Goal: Transaction & Acquisition: Obtain resource

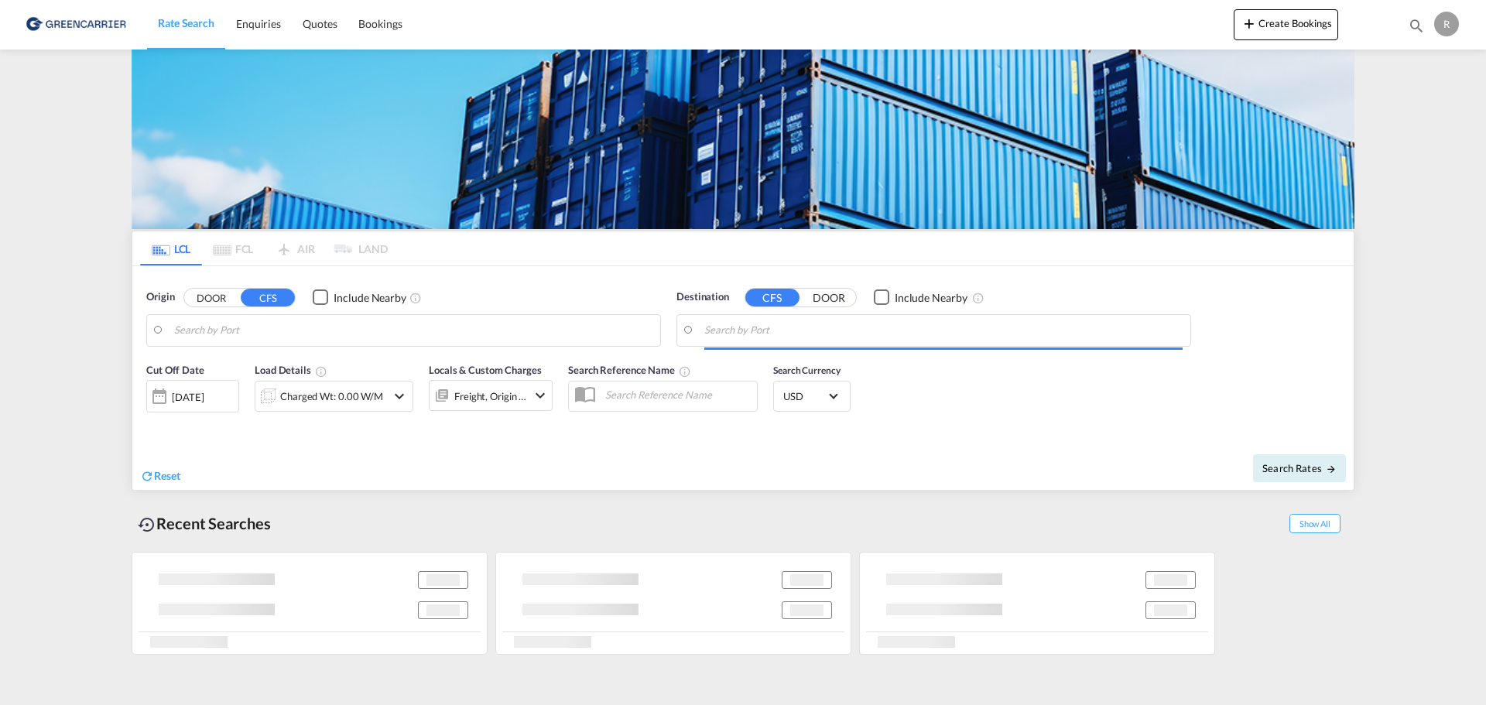
type input "DK-9760, [GEOGRAPHIC_DATA], [GEOGRAPHIC_DATA], [GEOGRAPHIC_DATA], Boerglum Kl, …"
type input "[GEOGRAPHIC_DATA], HKHKG"
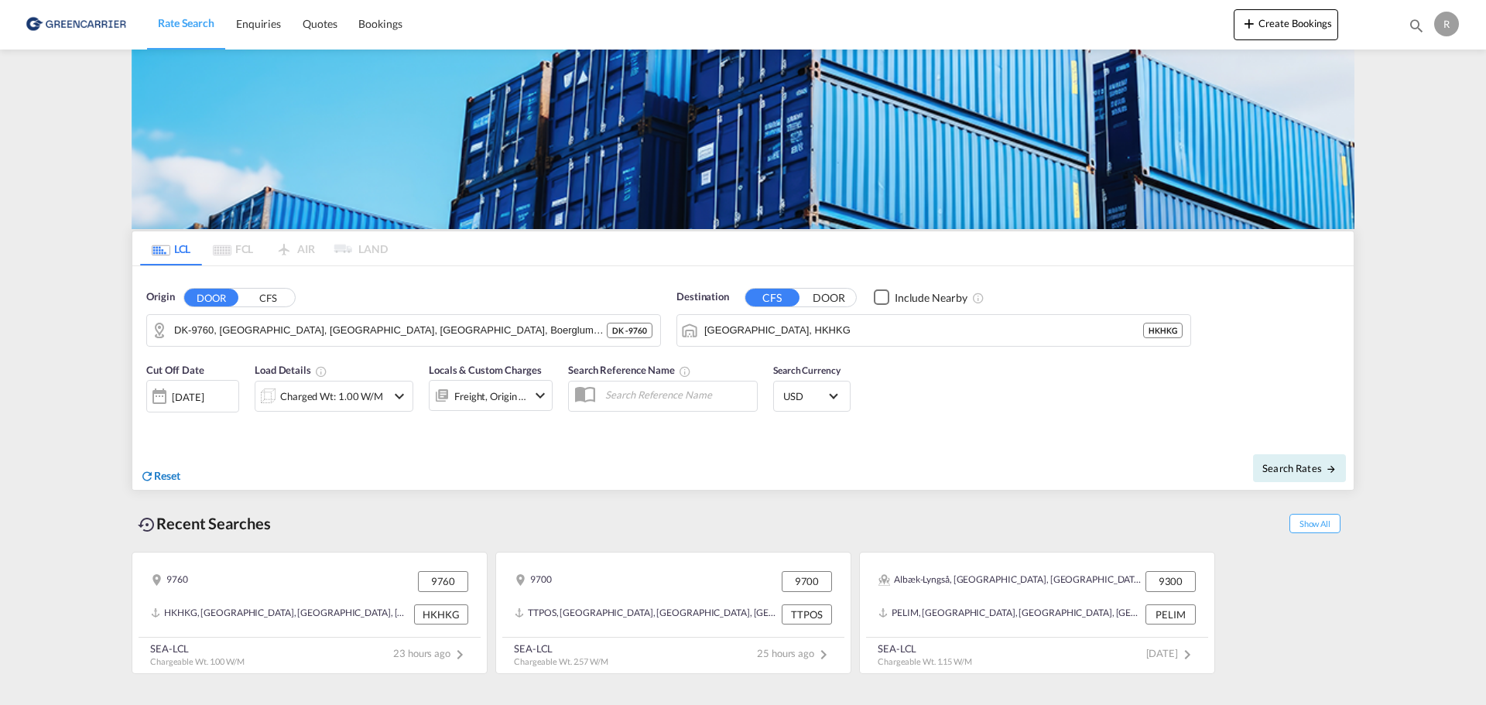
click at [163, 483] on div "Reset" at bounding box center [160, 476] width 40 height 17
click at [324, 336] on body "Rate Search Enquiries Quotes Bookings Rate Search Enquiries" at bounding box center [743, 352] width 1486 height 705
drag, startPoint x: 325, startPoint y: 336, endPoint x: 259, endPoint y: 338, distance: 66.6
click at [259, 338] on body "Rate Search Enquiries Quotes Bookings Rate Search Enquiries" at bounding box center [743, 352] width 1486 height 705
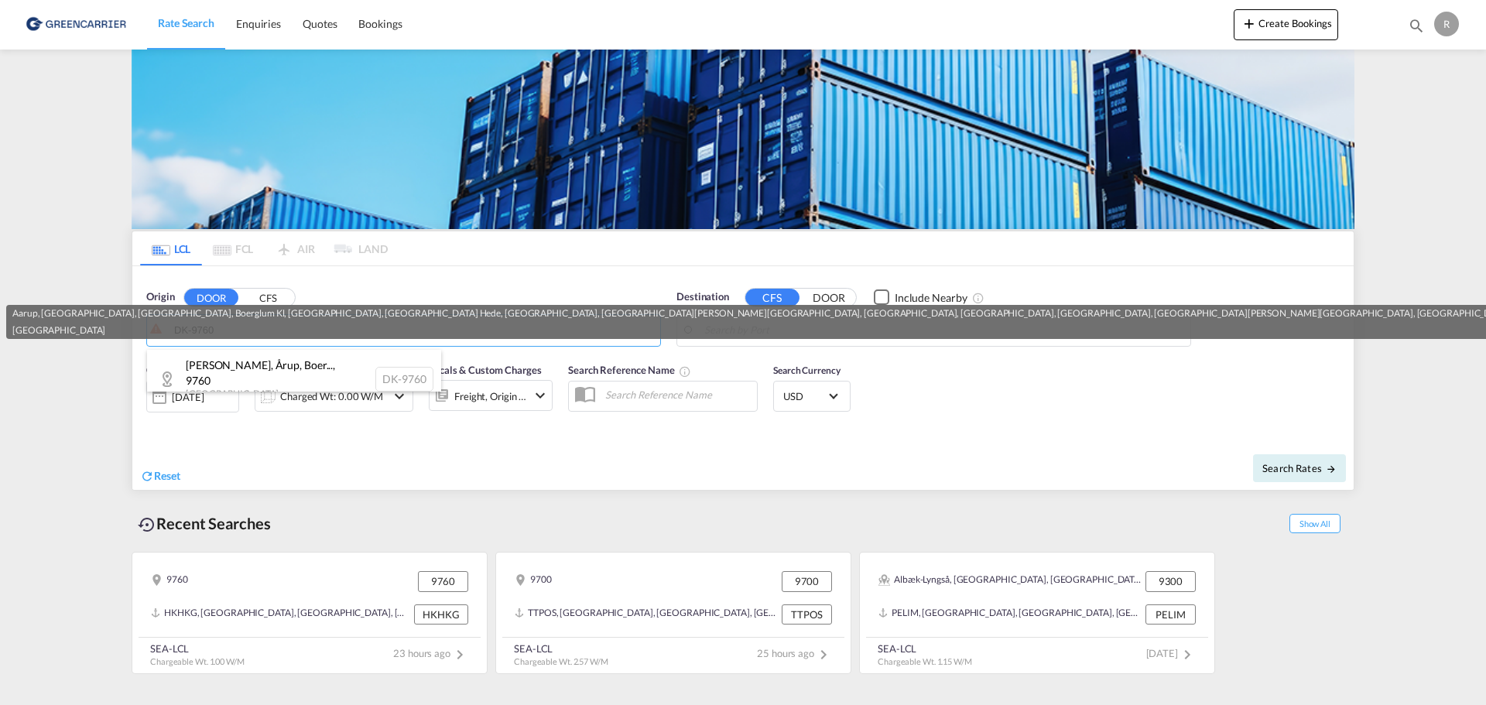
drag, startPoint x: 286, startPoint y: 361, endPoint x: 286, endPoint y: 370, distance: 9.3
click at [286, 362] on div "[PERSON_NAME], Årup, Boer... , 9760 [GEOGRAPHIC_DATA] DK-9760" at bounding box center [294, 379] width 294 height 59
type input "DK-9760, [GEOGRAPHIC_DATA], [GEOGRAPHIC_DATA], [GEOGRAPHIC_DATA], Boerglum Kl, …"
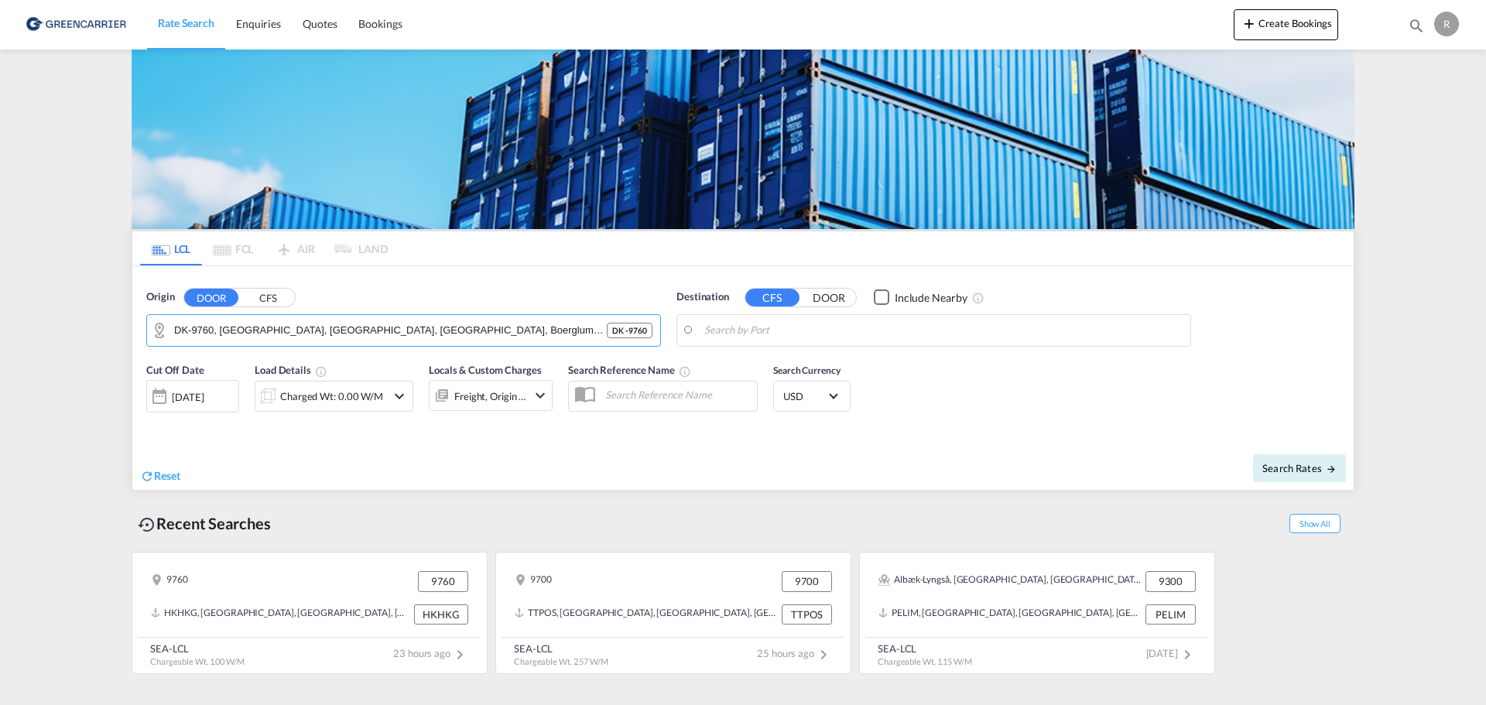
click at [871, 334] on body "Rate Search Enquiries Quotes Bookings Rate Search Enquiries" at bounding box center [743, 352] width 1486 height 705
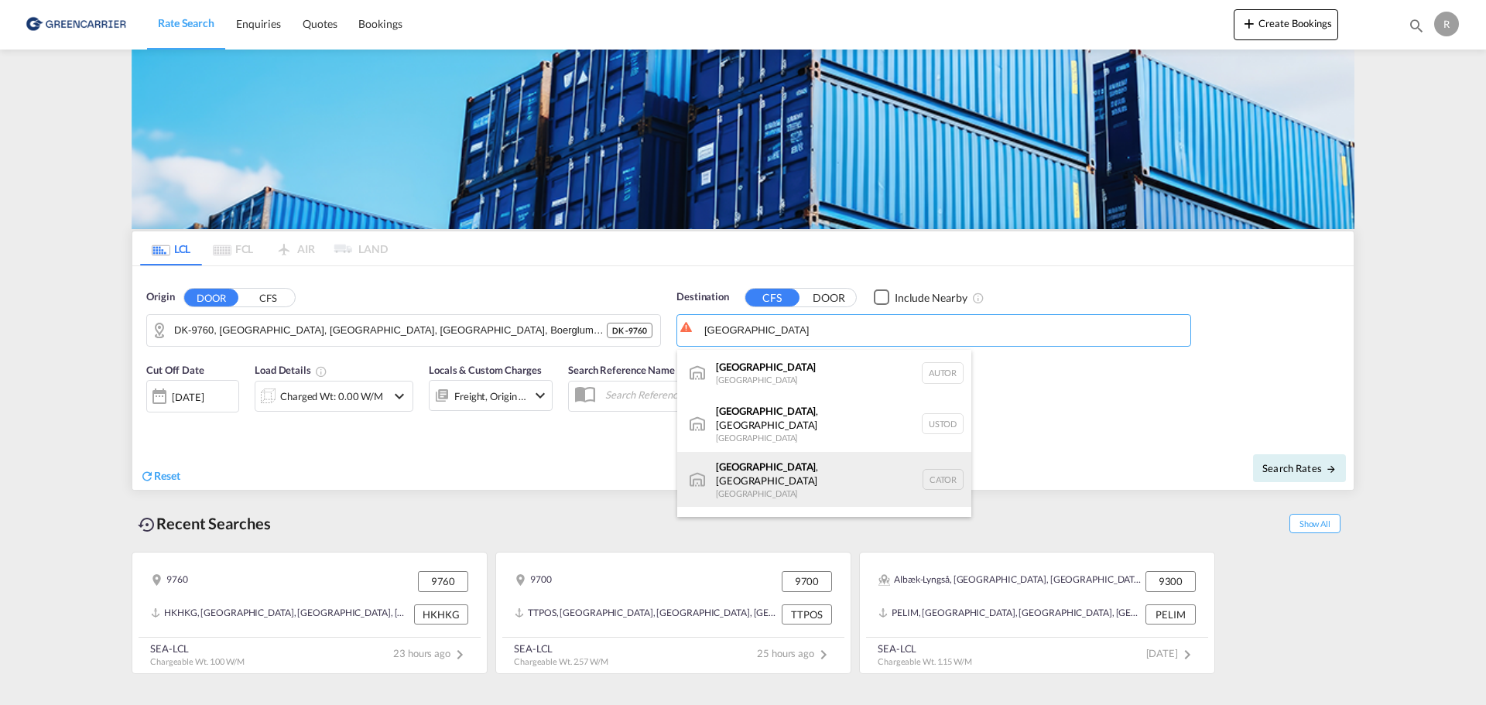
click at [817, 453] on div "[GEOGRAPHIC_DATA] , ON [GEOGRAPHIC_DATA] CATOR" at bounding box center [824, 480] width 294 height 56
type input "[GEOGRAPHIC_DATA], [GEOGRAPHIC_DATA], CATOR"
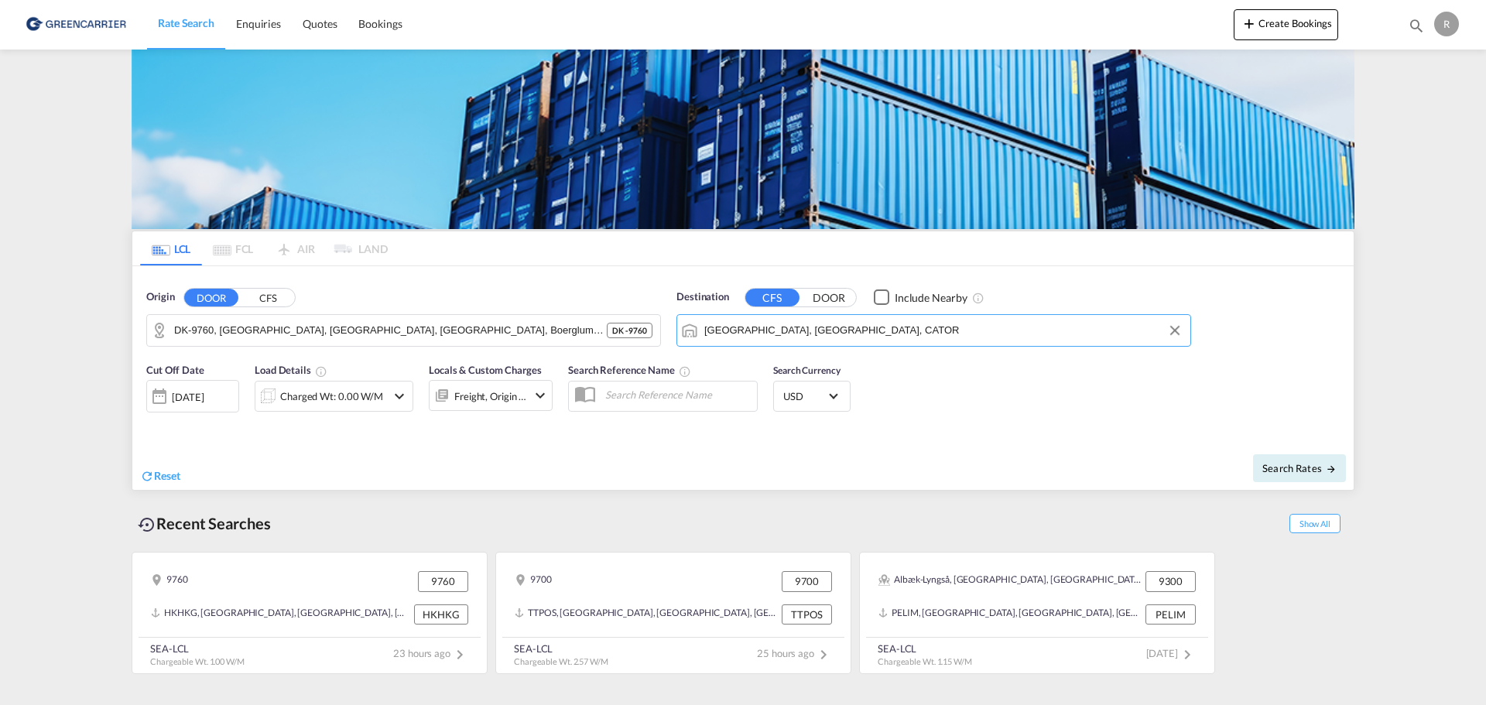
click at [388, 399] on div "Charged Wt: 0.00 W/M" at bounding box center [334, 396] width 159 height 31
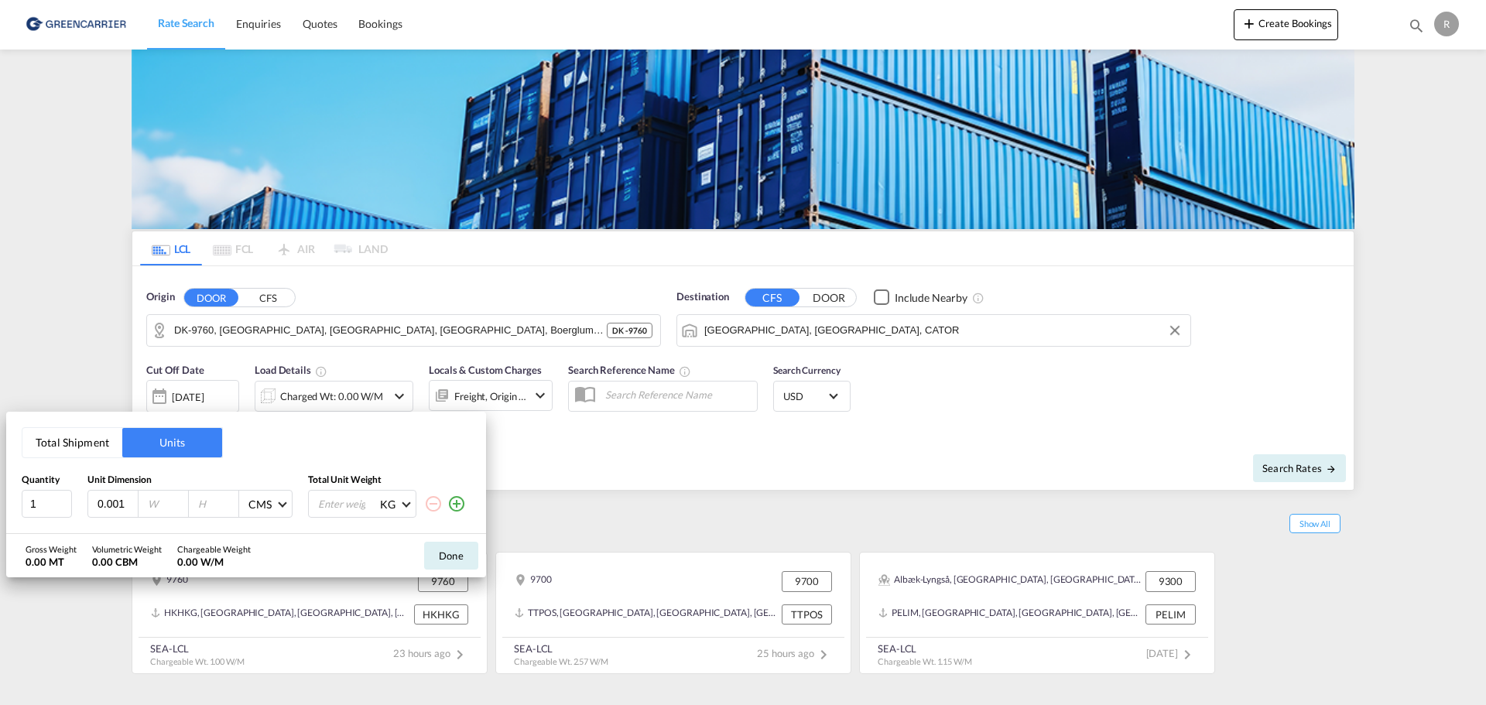
type input "0.001"
click at [131, 508] on input "0.001" at bounding box center [117, 504] width 42 height 14
drag, startPoint x: 124, startPoint y: 508, endPoint x: -15, endPoint y: 485, distance: 141.2
click at [0, 485] on html "Rate Search Enquiries Quotes Bookings Rate Search Enquiries" at bounding box center [743, 352] width 1486 height 705
type input "325"
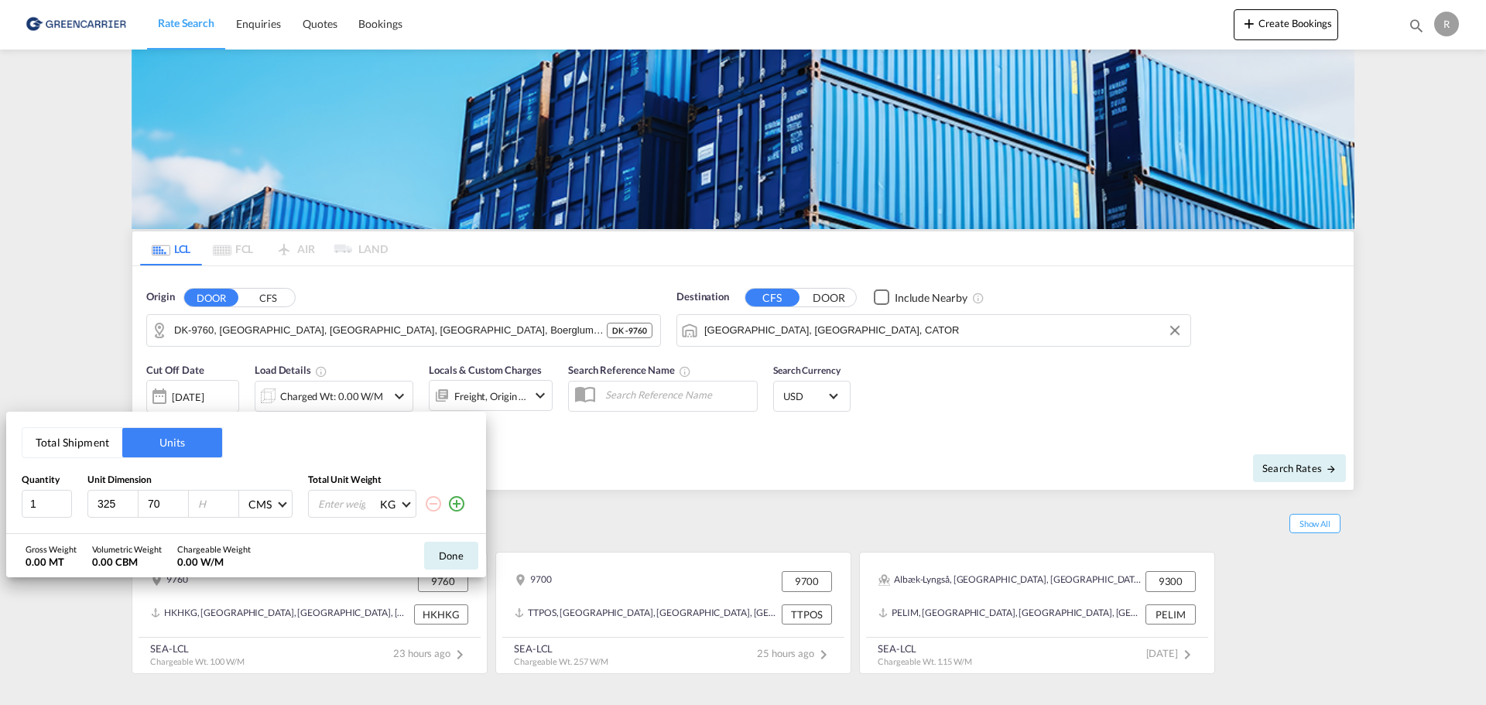
type input "70"
type input "80"
type input "400"
click at [454, 545] on button "Done" at bounding box center [451, 556] width 54 height 28
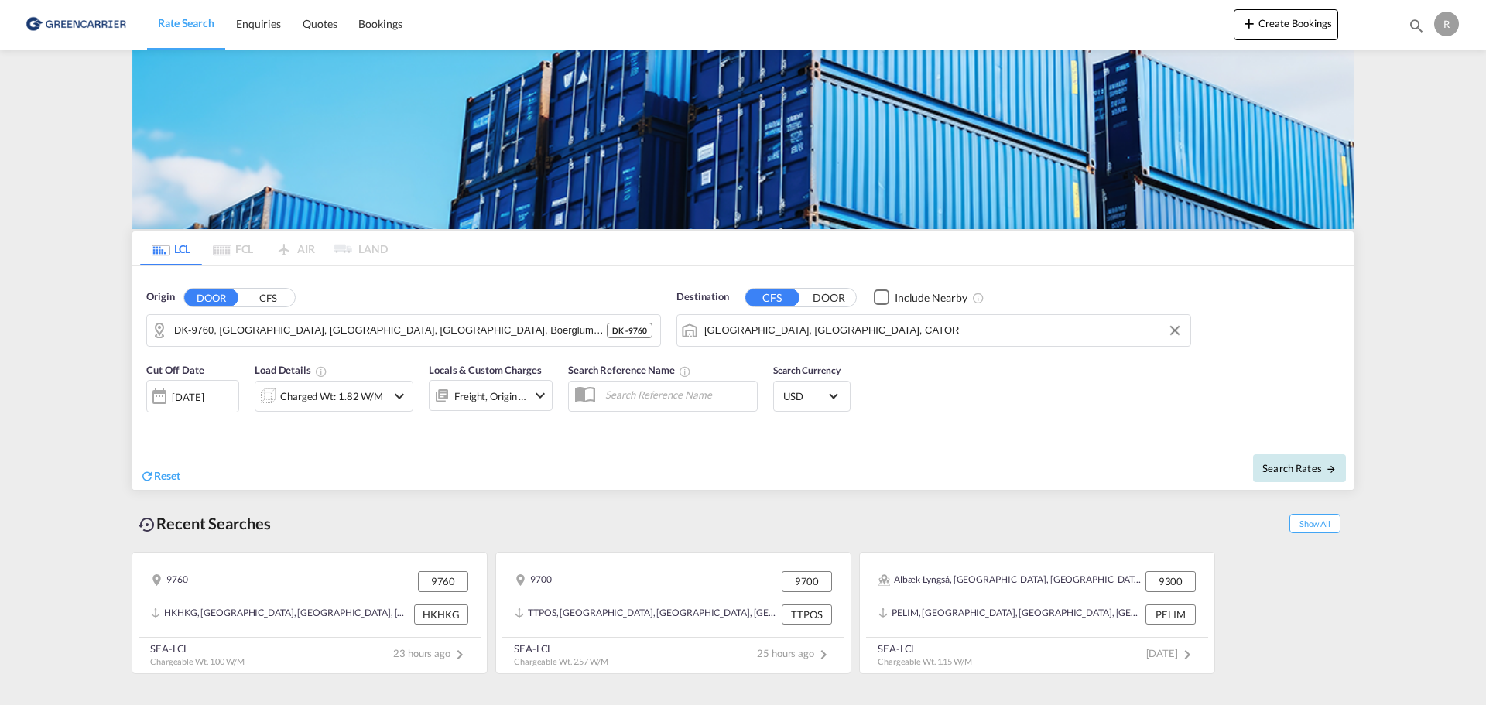
click at [1275, 464] on span "Search Rates" at bounding box center [1299, 468] width 74 height 12
type input "9760 to CATOR / [DATE]"
